Goal: Task Accomplishment & Management: Manage account settings

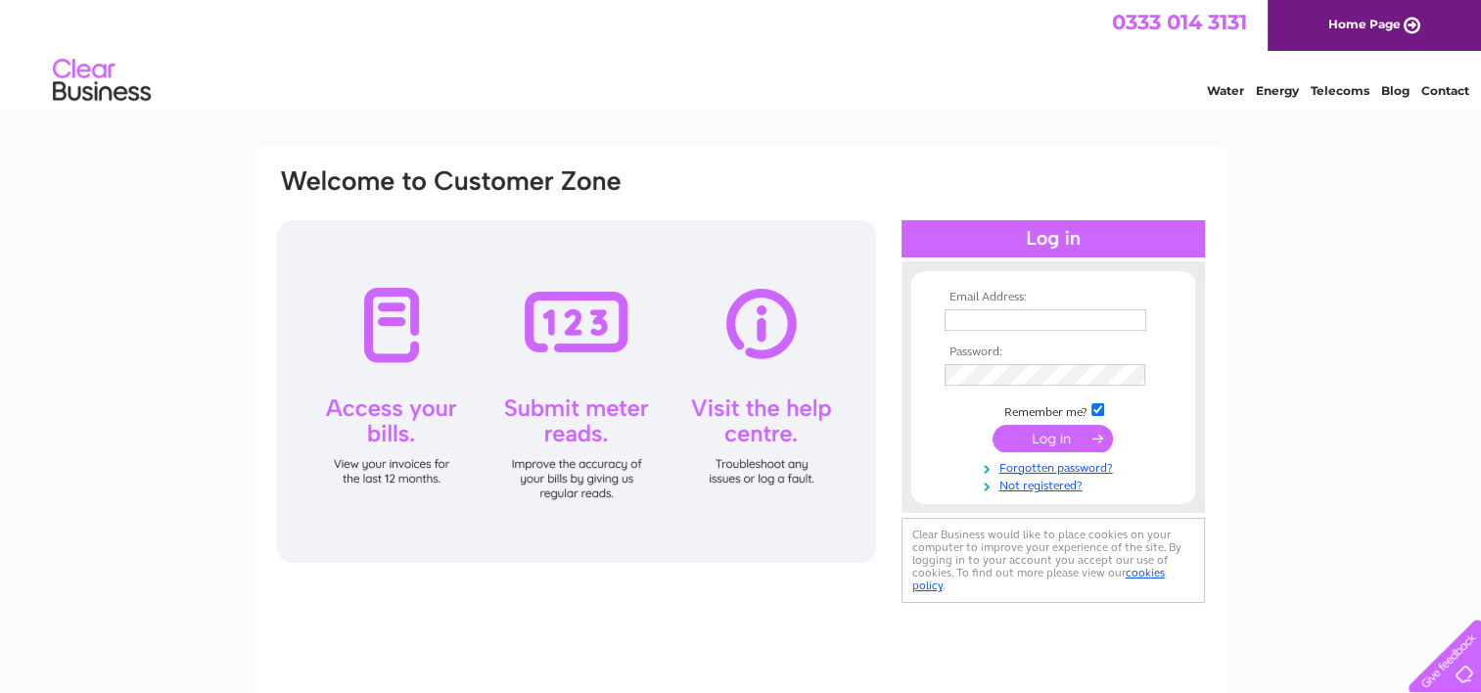
type input "[PERSON_NAME][EMAIL_ADDRESS][PERSON_NAME][DOMAIN_NAME]"
click at [1037, 431] on input "submit" at bounding box center [1052, 438] width 120 height 27
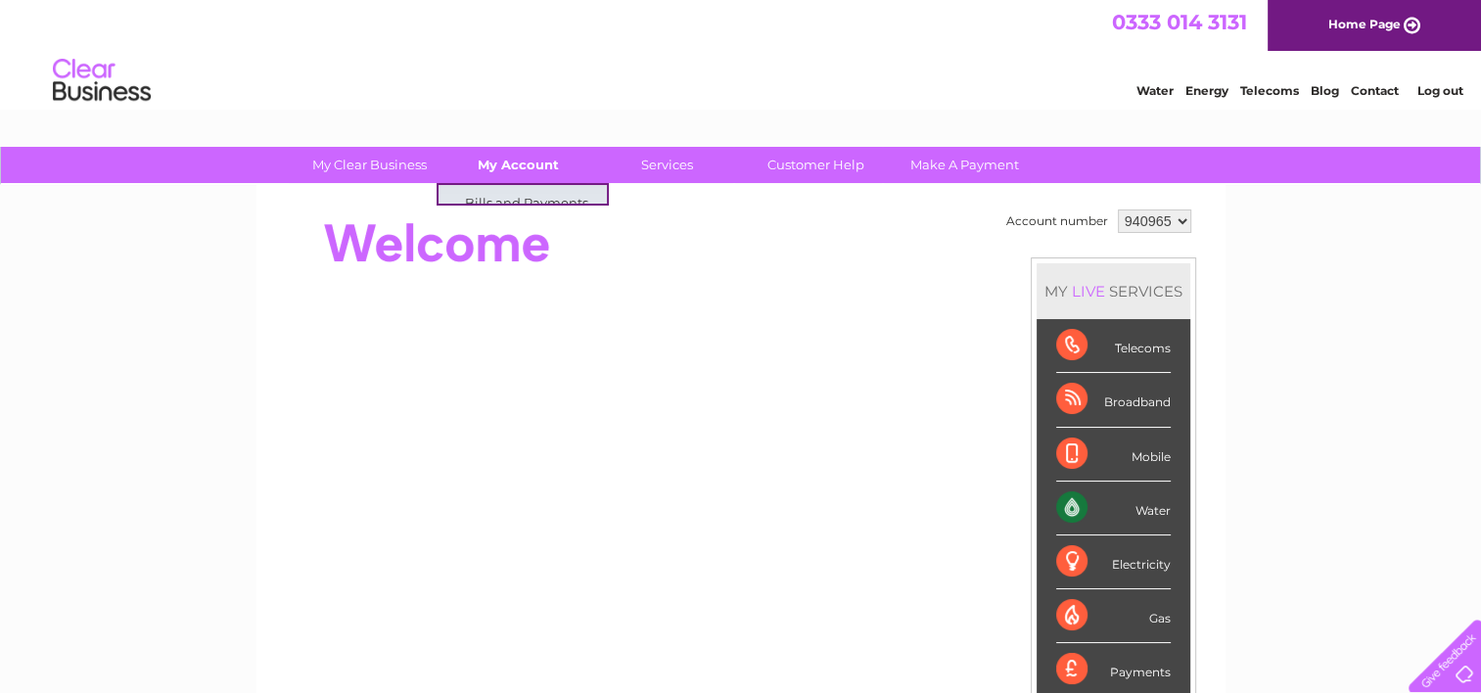
click at [511, 164] on link "My Account" at bounding box center [517, 165] width 161 height 36
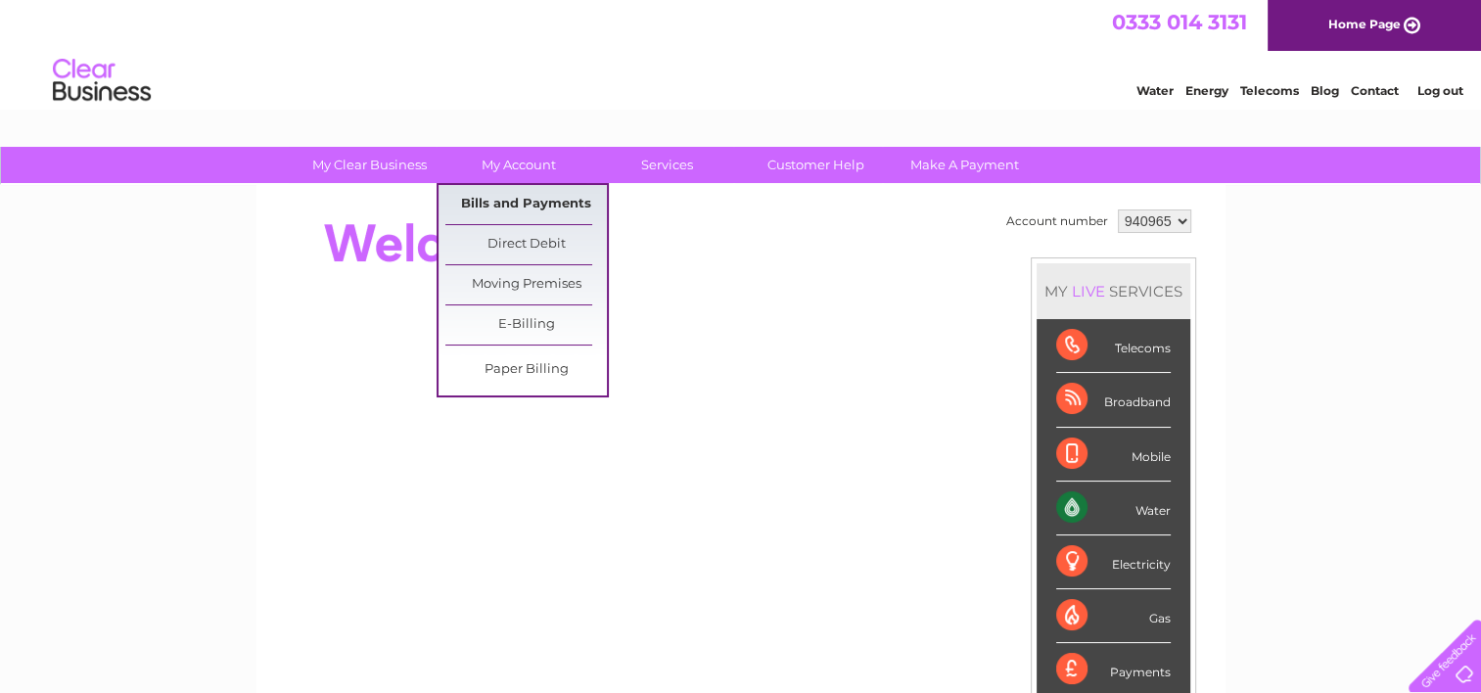
click at [525, 201] on link "Bills and Payments" at bounding box center [525, 204] width 161 height 39
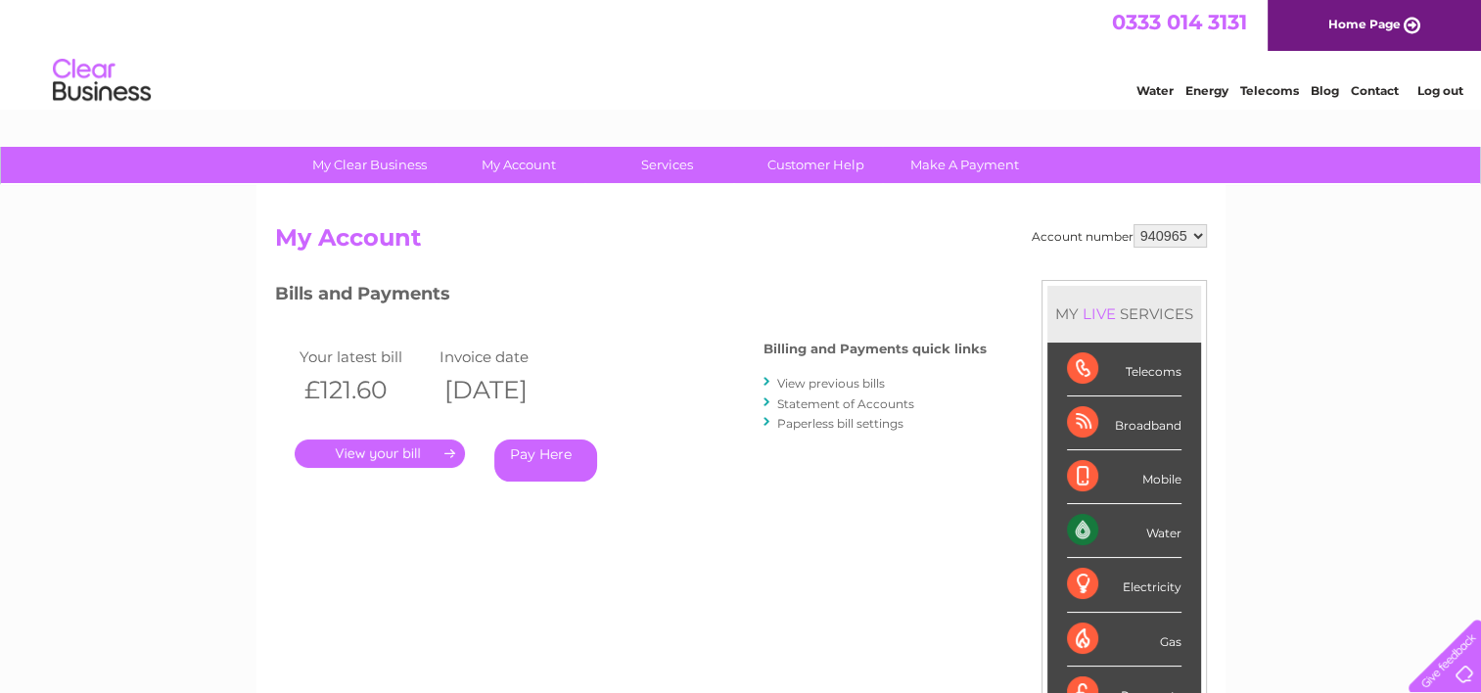
click at [380, 451] on link "." at bounding box center [380, 453] width 170 height 28
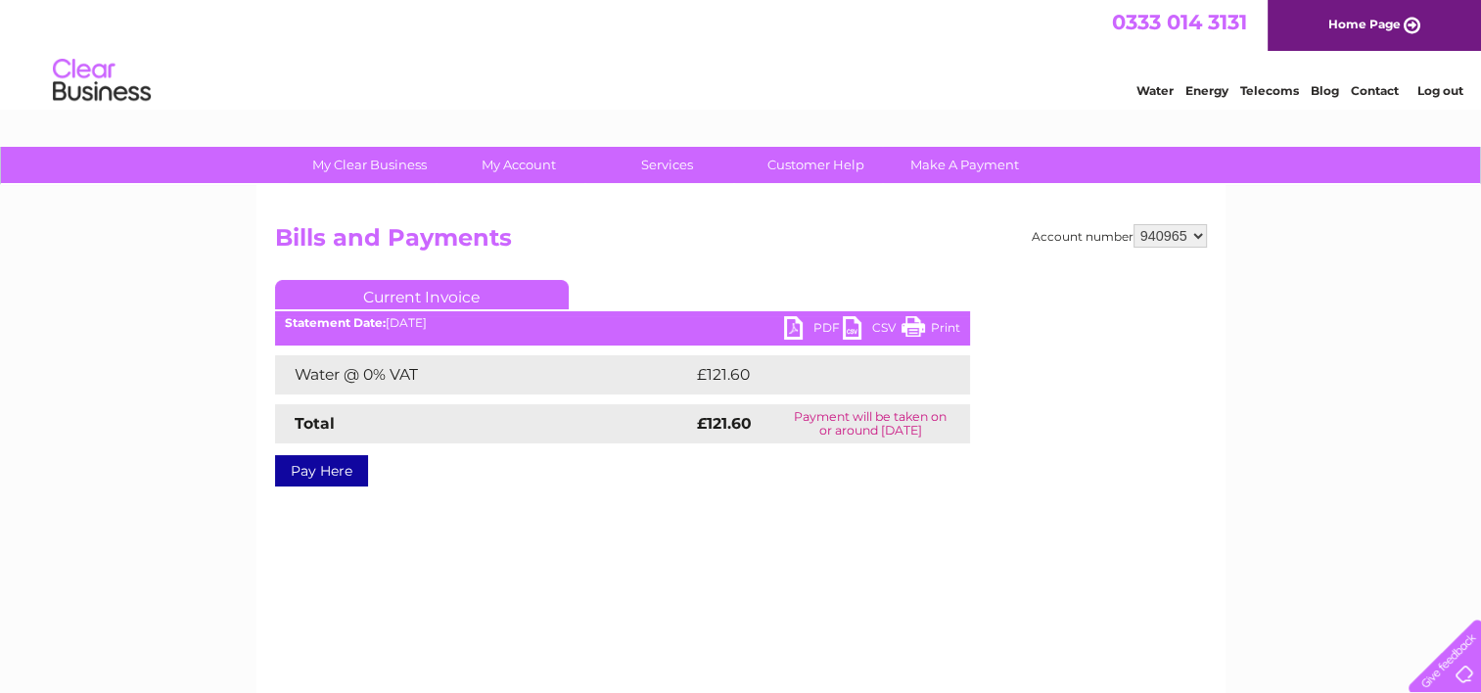
click at [801, 325] on link "PDF" at bounding box center [813, 330] width 59 height 28
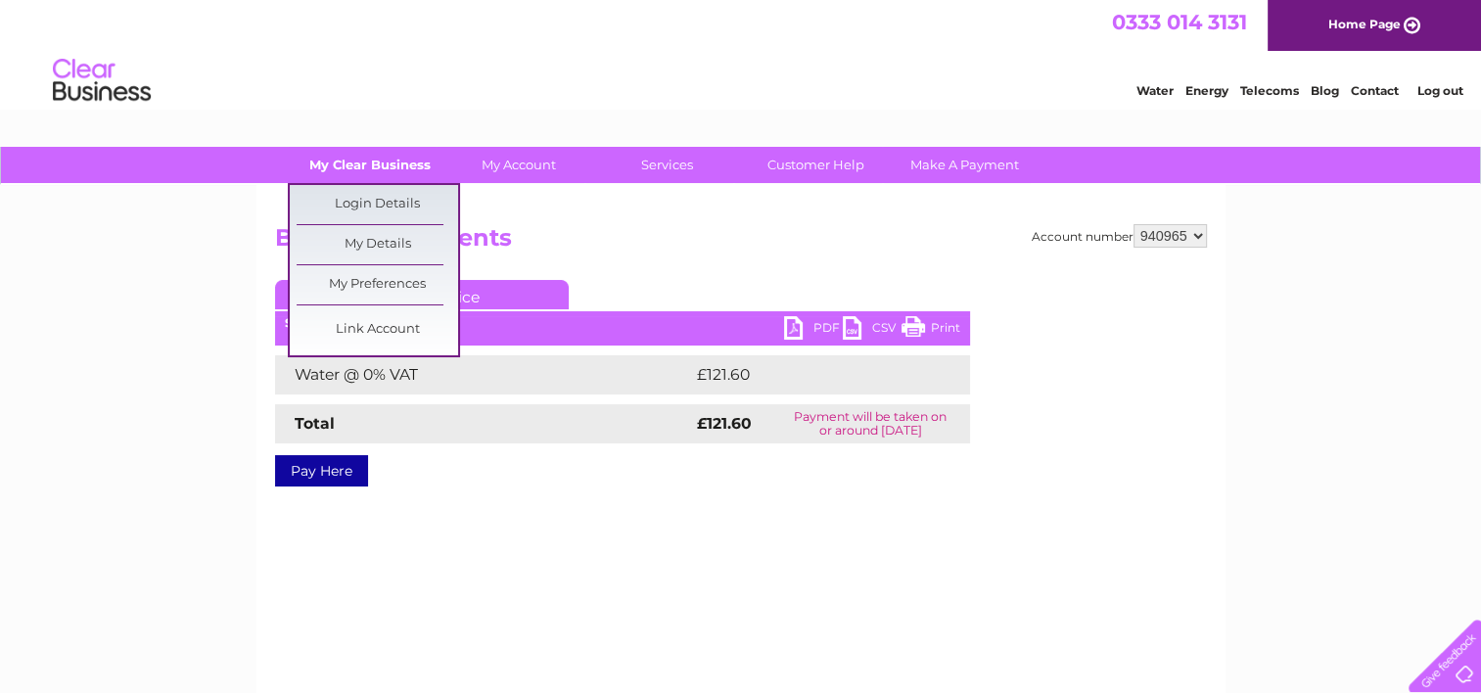
click at [356, 164] on link "My Clear Business" at bounding box center [369, 165] width 161 height 36
